Goal: Task Accomplishment & Management: Use online tool/utility

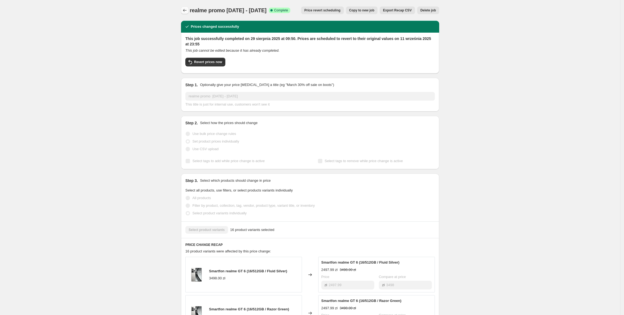
click at [187, 11] on icon "Price change jobs" at bounding box center [184, 10] width 5 height 5
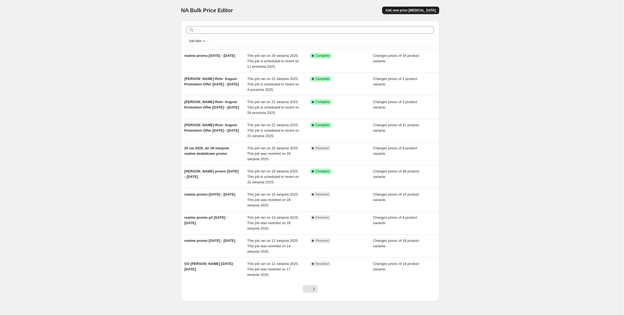
click at [412, 8] on button "Add new price [MEDICAL_DATA]" at bounding box center [410, 11] width 57 height 8
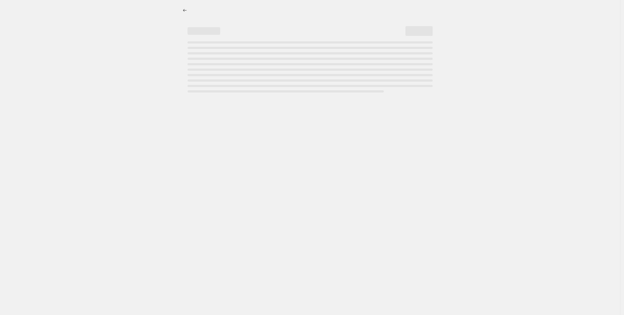
select select "percentage"
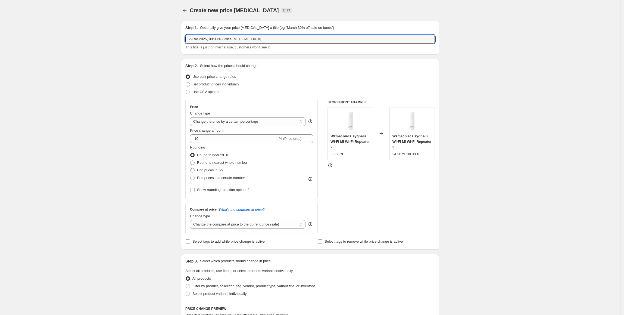
drag, startPoint x: 259, startPoint y: 40, endPoint x: 149, endPoint y: 40, distance: 109.7
click at [149, 40] on div "Create new price change job. This page is ready Create new price change job Dra…" at bounding box center [310, 271] width 620 height 543
type input "r"
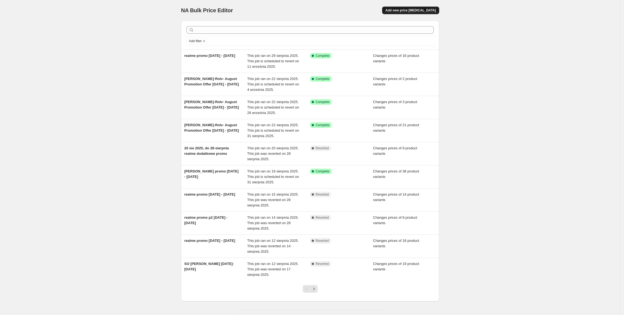
click at [411, 11] on span "Add new price [MEDICAL_DATA]" at bounding box center [410, 10] width 51 height 4
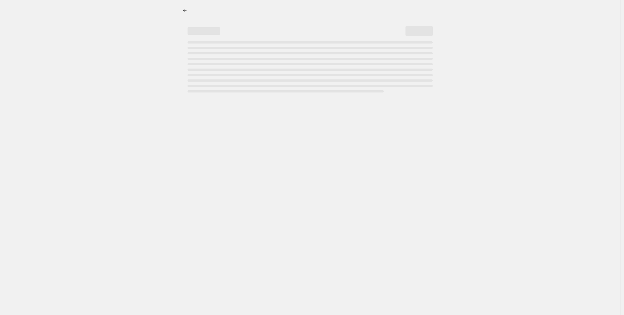
select select "percentage"
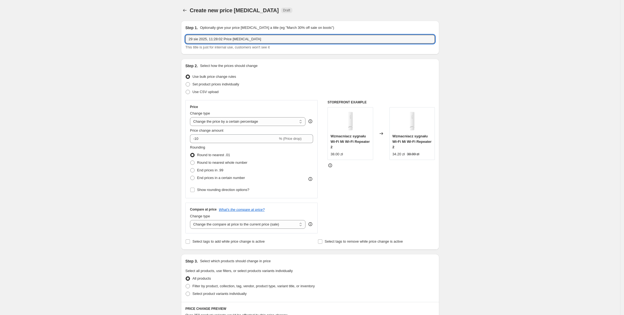
drag, startPoint x: 277, startPoint y: 39, endPoint x: 134, endPoint y: 36, distance: 143.4
click at [134, 36] on div "Create new price [MEDICAL_DATA]. This page is ready Create new price [MEDICAL_D…" at bounding box center [310, 271] width 620 height 543
type input "realme promo [DATE] - [DATE]"
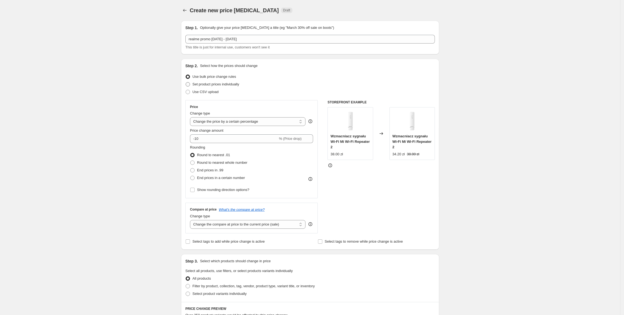
click at [212, 83] on span "Set product prices individually" at bounding box center [215, 84] width 47 height 4
click at [186, 82] on input "Set product prices individually" at bounding box center [186, 82] width 0 height 0
radio input "true"
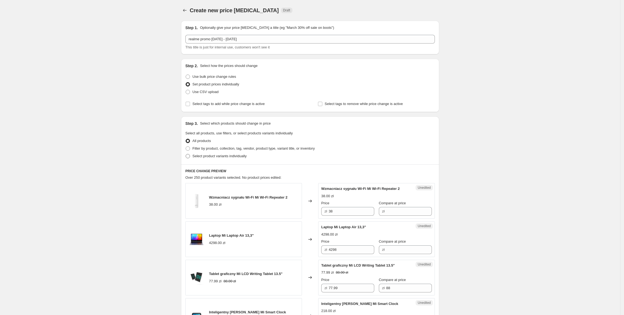
click at [225, 156] on span "Select product variants individually" at bounding box center [219, 156] width 54 height 4
click at [186, 154] on input "Select product variants individually" at bounding box center [186, 154] width 0 height 0
radio input "true"
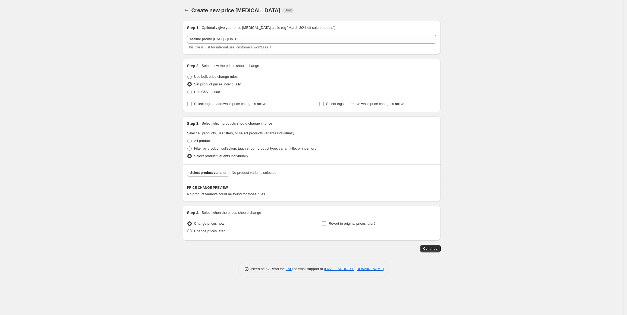
click at [217, 174] on span "Select product variants" at bounding box center [208, 172] width 36 height 4
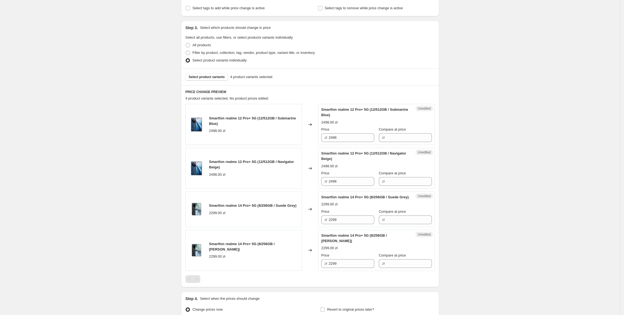
scroll to position [158, 0]
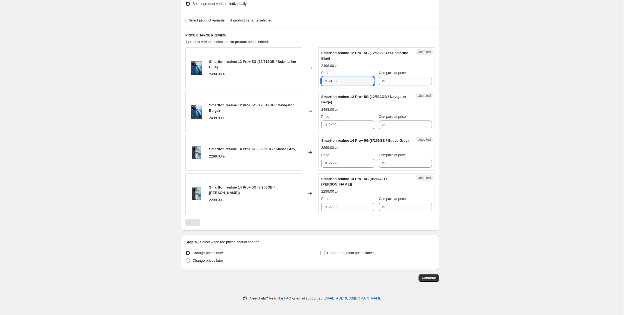
drag, startPoint x: 361, startPoint y: 74, endPoint x: 259, endPoint y: 80, distance: 102.0
click at [259, 80] on div "Smartfon realme 12 Pro+ 5G (12/512GB / Submarine Blue) 2498.00 zł Changed to Un…" at bounding box center [309, 67] width 249 height 41
click at [394, 77] on input "Compare at price" at bounding box center [409, 81] width 46 height 9
paste input "2498"
type input "2498"
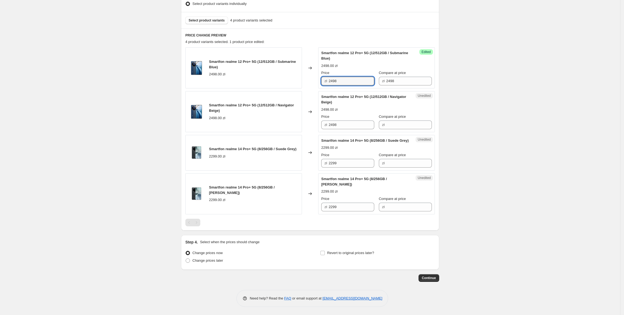
drag, startPoint x: 348, startPoint y: 77, endPoint x: 320, endPoint y: 84, distance: 29.1
click at [320, 84] on div "Smartfon realme 12 Pro+ 5G (12/512GB / Submarine Blue) 2498.00 zł Changed to Su…" at bounding box center [309, 130] width 249 height 166
type input "1797.99"
click at [456, 111] on div "Create new price [MEDICAL_DATA]. This page is ready Create new price [MEDICAL_D…" at bounding box center [310, 81] width 620 height 467
drag, startPoint x: 349, startPoint y: 75, endPoint x: 316, endPoint y: 79, distance: 33.4
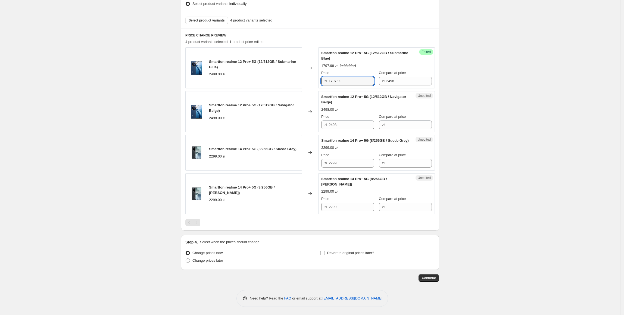
click at [312, 76] on div "Smartfon realme 12 Pro+ 5G (12/512GB / Submarine Blue) 2498.00 zł Changed to Su…" at bounding box center [309, 67] width 249 height 41
drag, startPoint x: 350, startPoint y: 121, endPoint x: 303, endPoint y: 122, distance: 46.7
click at [303, 122] on div "Smartfon realme 12 Pro+ 5G (12/512GB / Navigator Beige) 2498.00 zł Changed to U…" at bounding box center [309, 111] width 249 height 41
paste input "1797.99"
type input "1797.99"
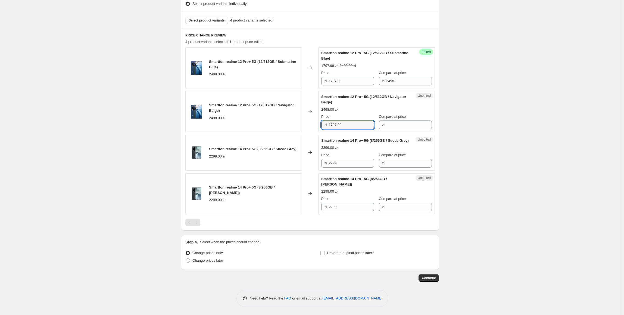
click at [302, 122] on div "Smartfon realme 12 Pro+ 5G (12/512GB / Navigator Beige) 2498.00 zł" at bounding box center [243, 111] width 117 height 41
drag, startPoint x: 400, startPoint y: 72, endPoint x: 358, endPoint y: 102, distance: 52.4
click at [338, 83] on div "Smartfon realme 12 Pro+ 5G (12/512GB / Submarine Blue) 2498.00 zł Changed to Su…" at bounding box center [309, 130] width 249 height 166
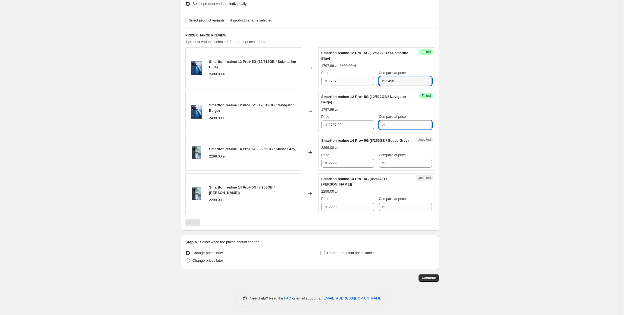
click at [410, 120] on input "Compare at price" at bounding box center [409, 124] width 46 height 9
paste input "2498"
type input "2498"
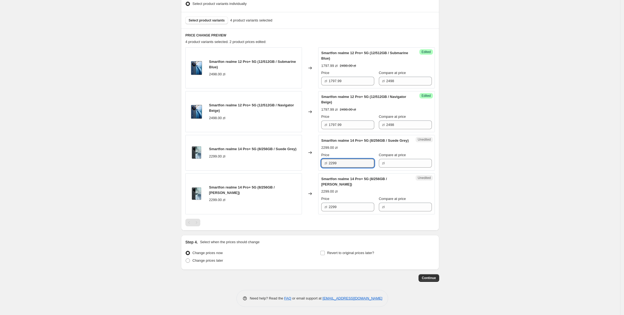
drag, startPoint x: 356, startPoint y: 164, endPoint x: 318, endPoint y: 164, distance: 37.2
click at [318, 164] on div "Smartfon realme 14 Pro+ 5G (8/256GB / Suede Grey) 2299.00 zł Changed to Unedite…" at bounding box center [309, 153] width 249 height 36
drag, startPoint x: 400, startPoint y: 163, endPoint x: 397, endPoint y: 163, distance: 3.5
click at [400, 163] on input "Compare at price" at bounding box center [409, 163] width 46 height 9
paste input "2299"
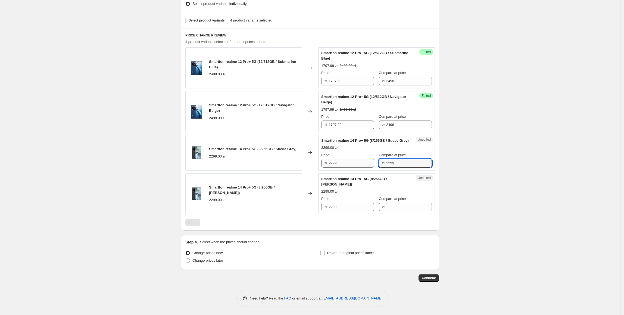
type input "2299"
drag, startPoint x: 351, startPoint y: 165, endPoint x: 324, endPoint y: 167, distance: 27.6
click at [324, 167] on div "Success Edited Smartfon realme 14 Pro+ 5G (8/256GB / Suede Grey) 2299.00 zł Pri…" at bounding box center [376, 153] width 117 height 36
type input "1997.99"
click at [462, 194] on div "Create new price [MEDICAL_DATA]. This page is ready Create new price [MEDICAL_D…" at bounding box center [310, 81] width 620 height 467
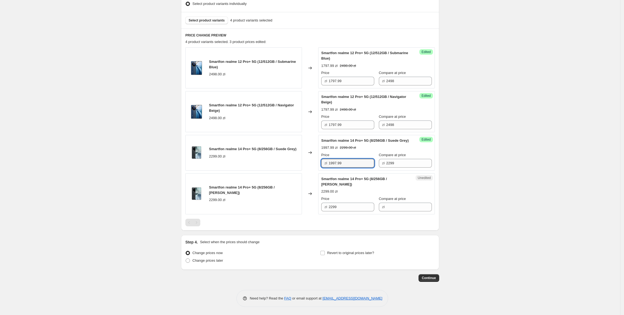
drag, startPoint x: 359, startPoint y: 162, endPoint x: 326, endPoint y: 184, distance: 38.9
click at [314, 166] on div "Smartfon realme 14 Pro+ 5G (8/256GB / Suede Grey) 2299.00 zł Changed to Success…" at bounding box center [309, 153] width 249 height 36
paste input "1997."
drag, startPoint x: 351, startPoint y: 205, endPoint x: 313, endPoint y: 208, distance: 37.8
click at [313, 208] on div "Smartfon realme 14 Pro+ 5G (8/256GB / [PERSON_NAME]) 2299.00 zł Changed to Uned…" at bounding box center [309, 193] width 249 height 41
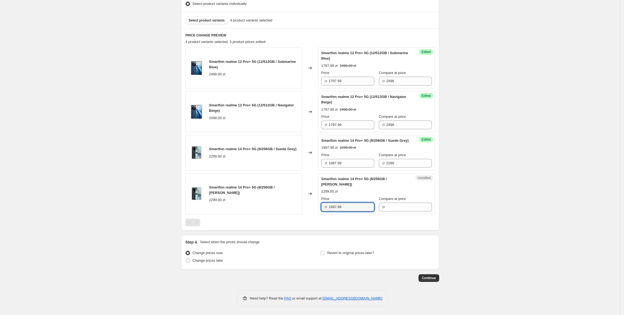
type input "1997.99"
click at [314, 208] on div "Changed to" at bounding box center [310, 193] width 16 height 41
drag, startPoint x: 373, startPoint y: 165, endPoint x: 376, endPoint y: 172, distance: 7.3
click at [372, 165] on div "Price zł 1997.99 Compare at price zł 2299" at bounding box center [376, 159] width 111 height 15
drag, startPoint x: 392, startPoint y: 197, endPoint x: 396, endPoint y: 200, distance: 5.0
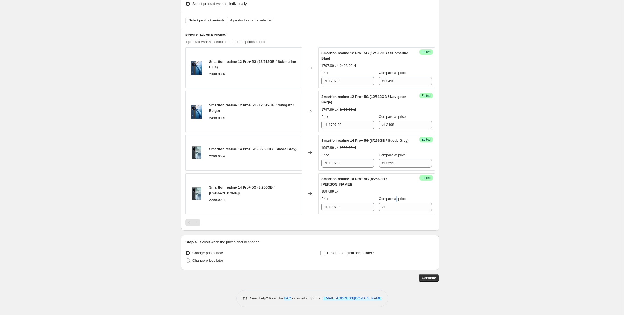
click at [396, 200] on span "Compare at price" at bounding box center [392, 198] width 27 height 4
click at [397, 201] on div "Compare at price zł" at bounding box center [405, 203] width 53 height 15
click at [404, 209] on input "Compare at price" at bounding box center [409, 206] width 46 height 9
paste input "2299"
type input "2299"
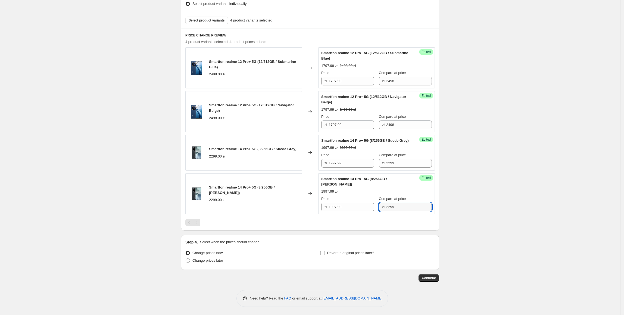
click at [461, 201] on div "Create new price [MEDICAL_DATA]. This page is ready Create new price [MEDICAL_D…" at bounding box center [310, 81] width 620 height 467
click at [343, 253] on span "Revert to original prices later?" at bounding box center [350, 252] width 47 height 4
click at [325, 253] on input "Revert to original prices later?" at bounding box center [322, 252] width 4 height 4
checkbox input "true"
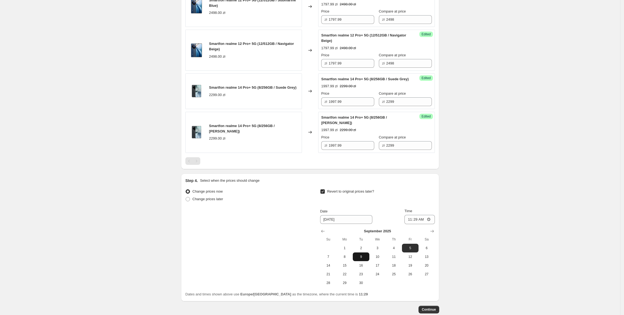
scroll to position [218, 0]
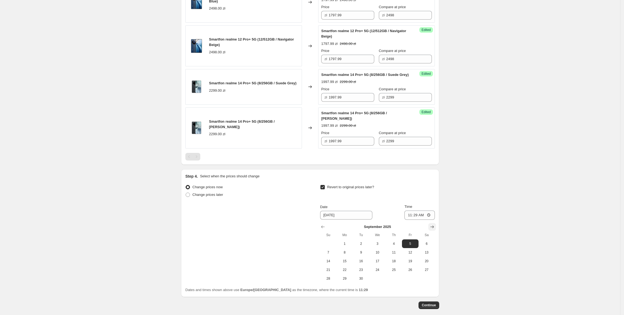
click at [433, 229] on icon "Show next month, October 2025" at bounding box center [431, 226] width 5 height 5
click at [400, 246] on span "2" at bounding box center [394, 243] width 12 height 4
type input "[DATE]"
click at [418, 219] on input "11:29" at bounding box center [419, 214] width 30 height 9
type input "23:55"
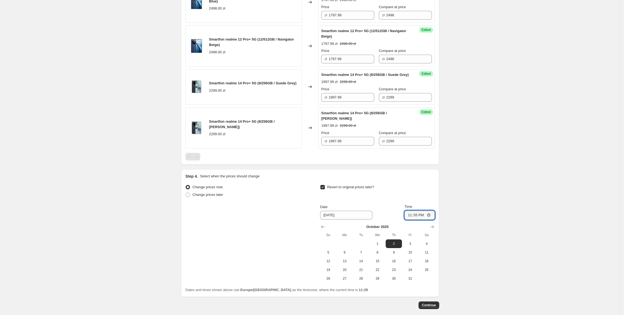
click at [544, 221] on div "Create new price [MEDICAL_DATA]. This page is ready Create new price [MEDICAL_D…" at bounding box center [310, 61] width 620 height 559
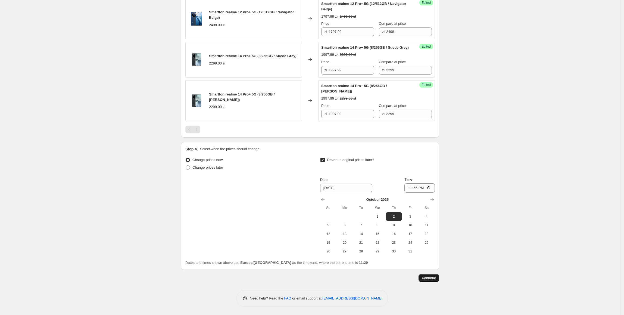
click at [430, 279] on span "Continue" at bounding box center [429, 277] width 14 height 4
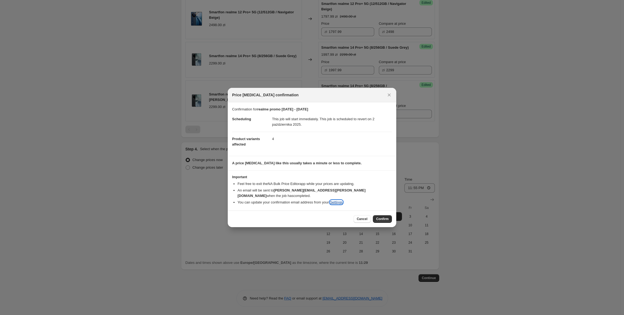
click at [334, 200] on link "Settings" at bounding box center [336, 202] width 13 height 4
click at [385, 215] on button "Confirm" at bounding box center [382, 219] width 19 height 8
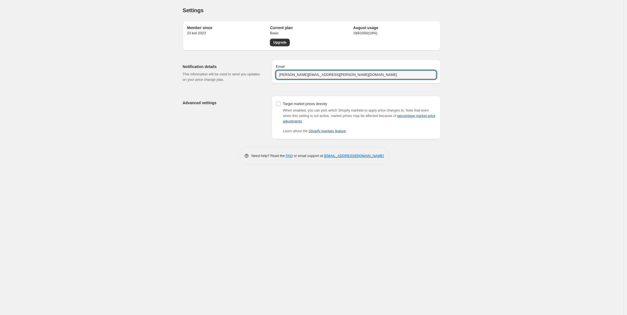
drag, startPoint x: 348, startPoint y: 73, endPoint x: 275, endPoint y: 72, distance: 72.8
click at [275, 72] on div "Email piotr.czarnota@simply-buy.eu" at bounding box center [356, 71] width 169 height 24
click at [525, 90] on div "Settings. This page is ready Settings Member since 23 kwi 2023 Current plan Bas…" at bounding box center [311, 157] width 623 height 315
